Goal: Task Accomplishment & Management: Manage account settings

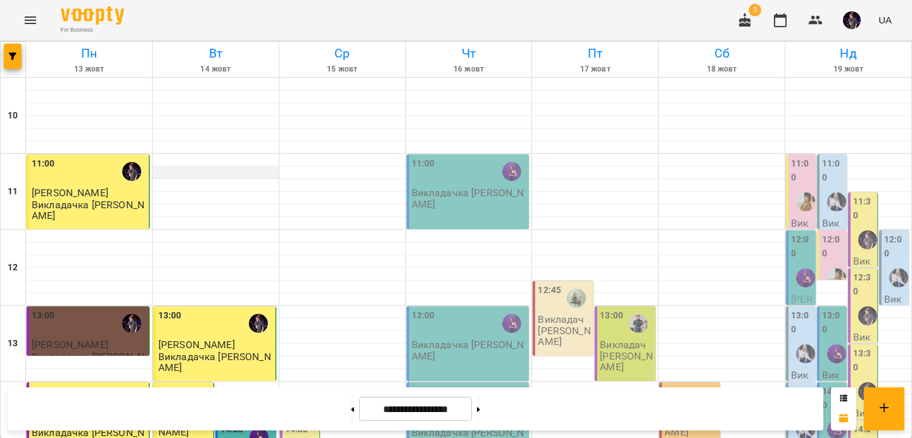
scroll to position [394, 0]
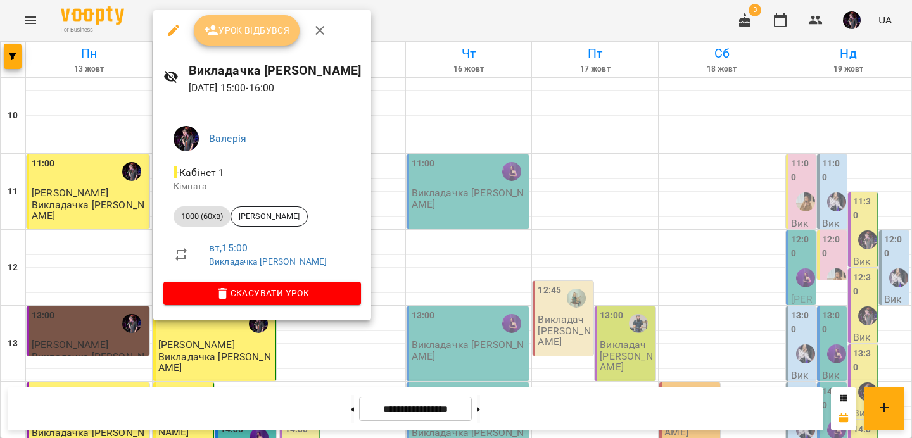
click at [229, 24] on span "Урок відбувся" at bounding box center [247, 30] width 86 height 15
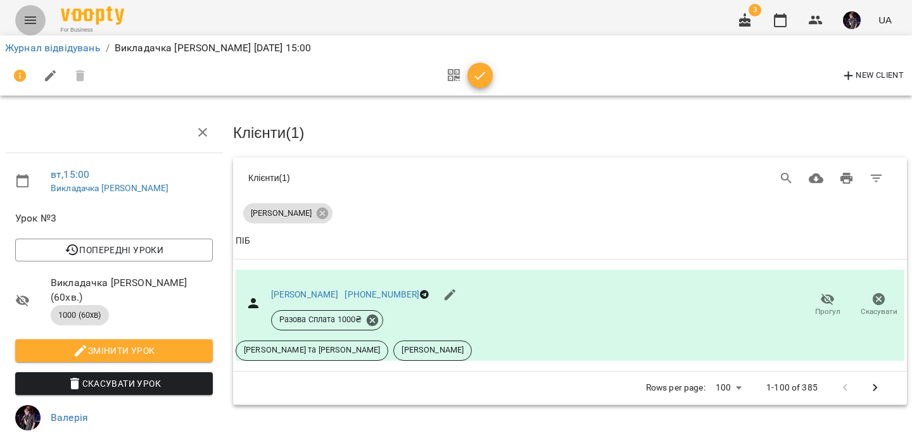
click at [34, 17] on icon "Menu" at bounding box center [30, 20] width 11 height 8
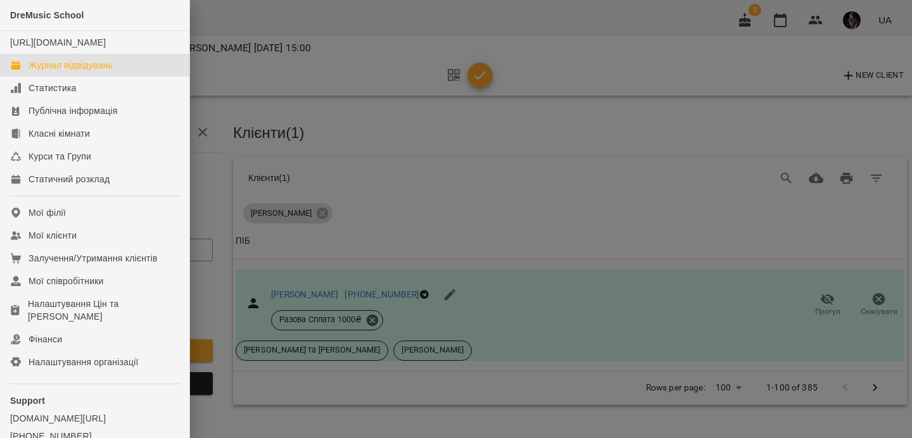
click at [73, 72] on div "Журнал відвідувань" at bounding box center [70, 65] width 84 height 13
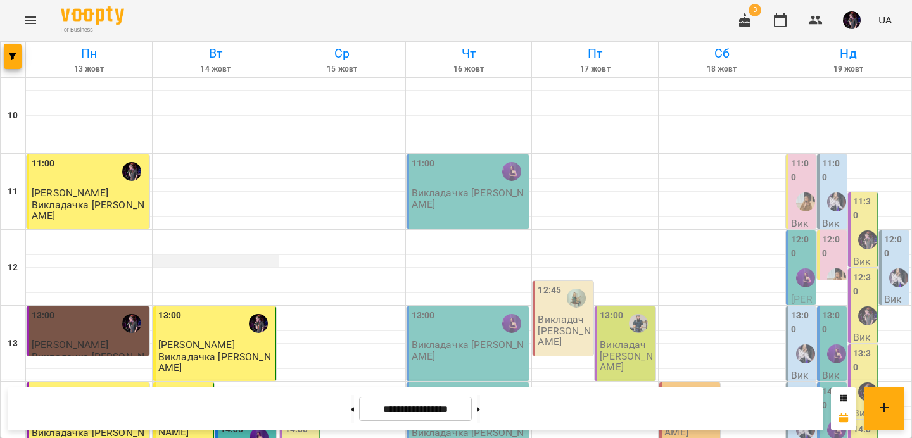
scroll to position [491, 0]
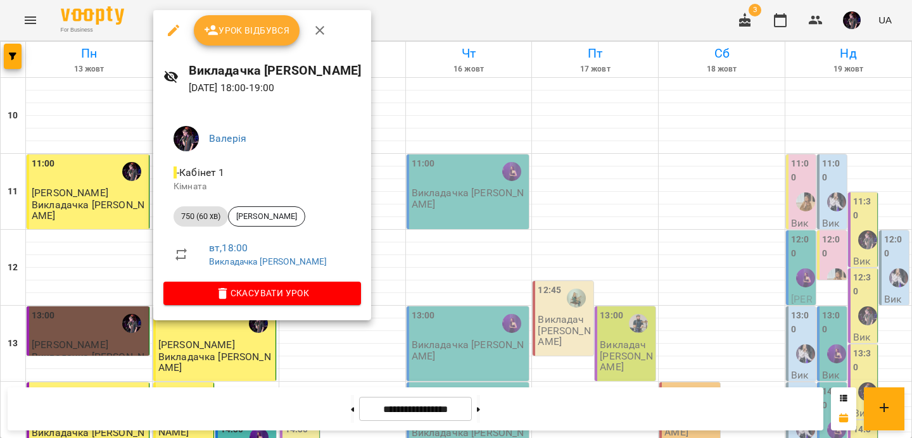
click at [319, 28] on icon "button" at bounding box center [319, 30] width 15 height 15
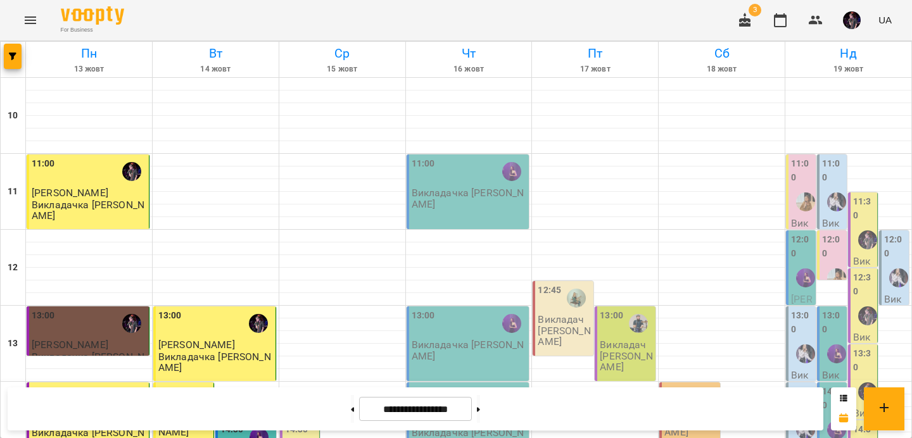
scroll to position [568, 0]
